Goal: Task Accomplishment & Management: Use online tool/utility

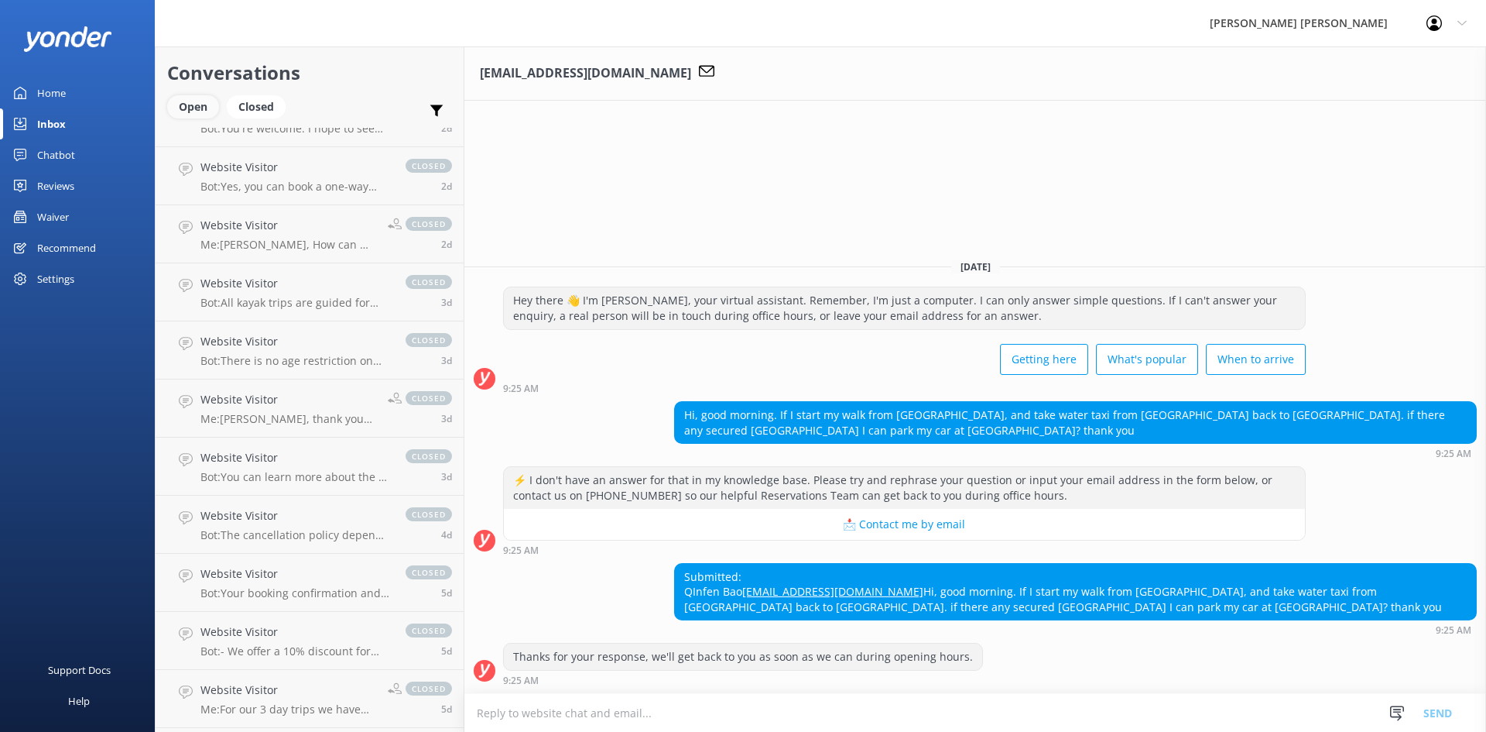
click at [197, 104] on div "Open" at bounding box center [193, 106] width 52 height 23
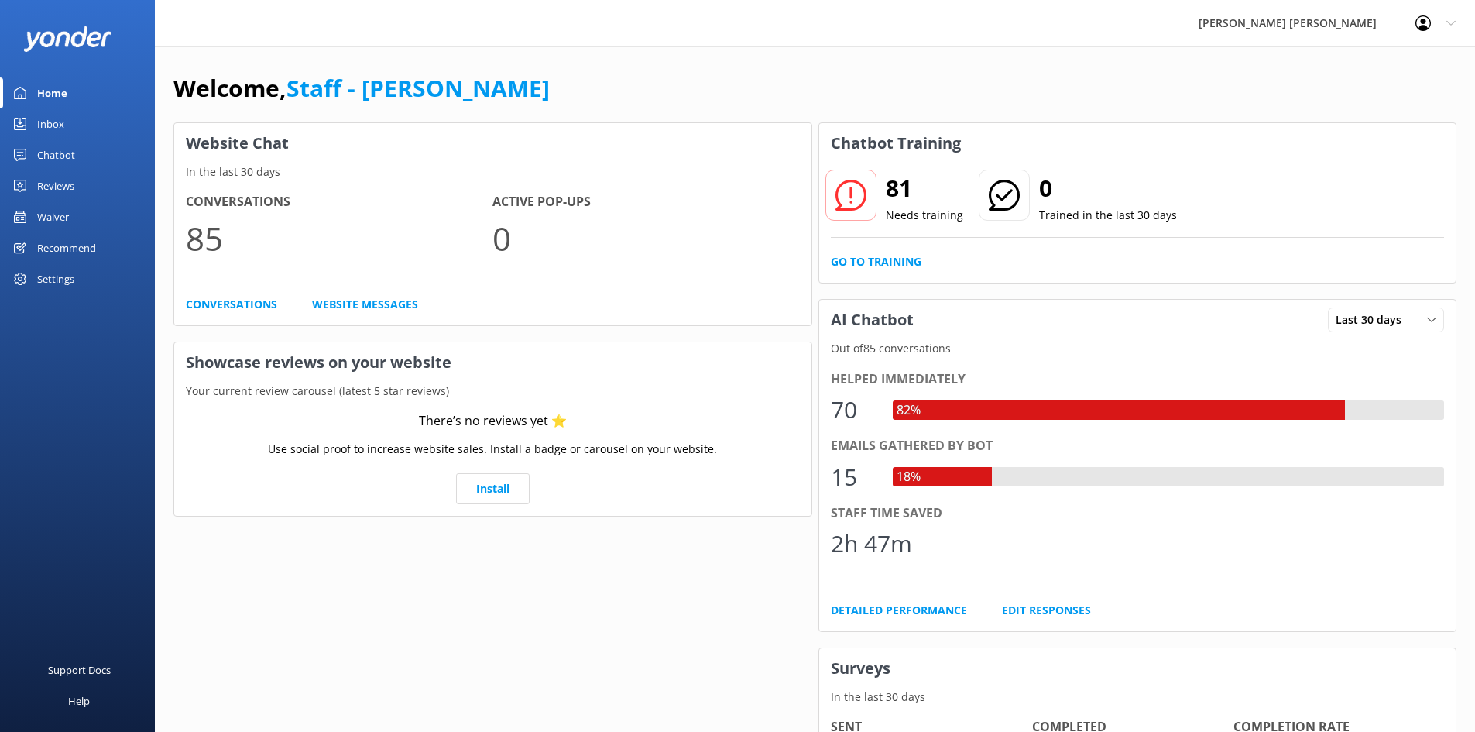
drag, startPoint x: 0, startPoint y: 0, endPoint x: 68, endPoint y: 149, distance: 164.2
click at [68, 149] on div "Chatbot" at bounding box center [56, 154] width 38 height 31
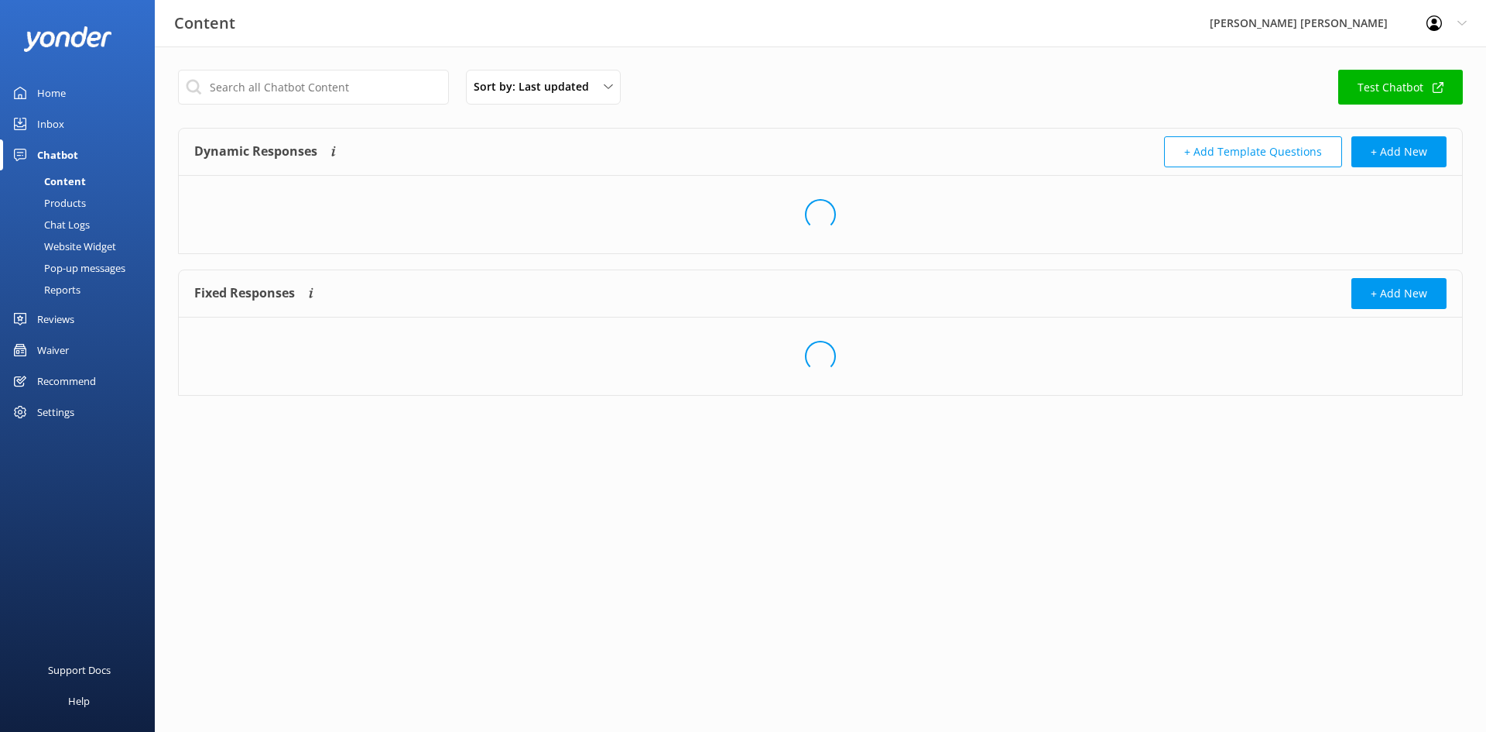
click at [62, 127] on div "Inbox" at bounding box center [50, 123] width 27 height 31
